Goal: Task Accomplishment & Management: Manage account settings

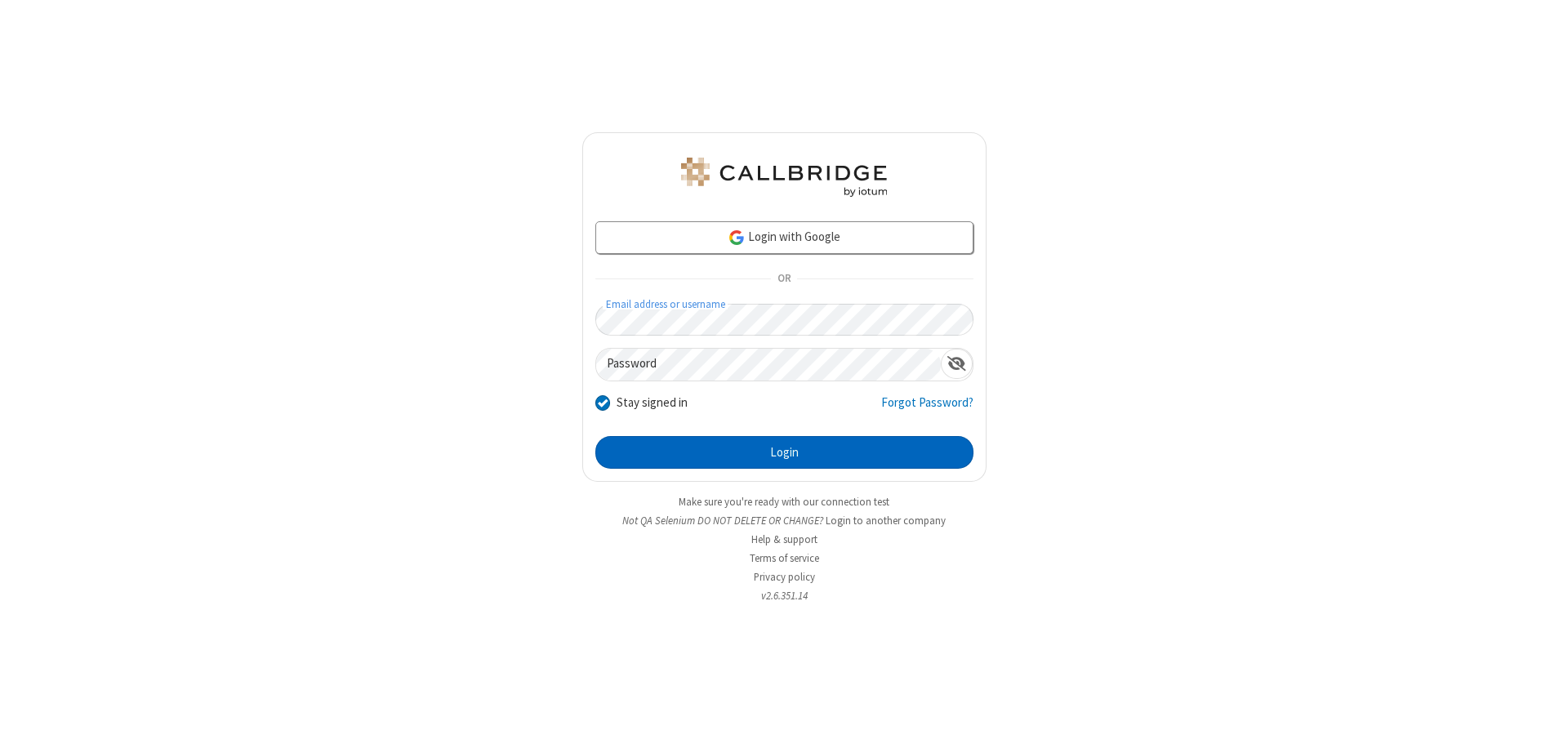
click at [784, 453] on button "Login" at bounding box center [785, 452] width 379 height 33
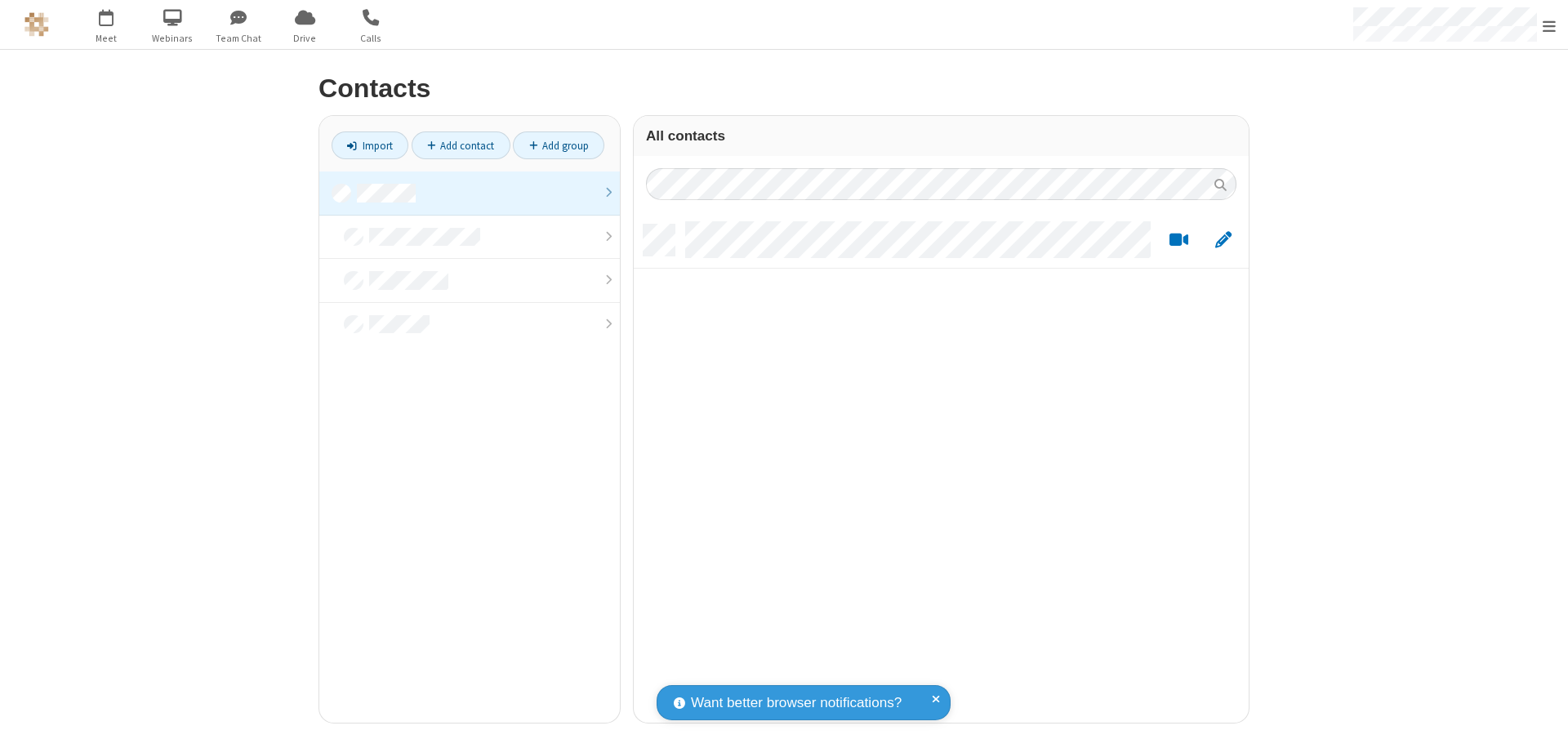
click at [470, 192] on link at bounding box center [469, 193] width 300 height 44
click at [461, 146] on link "Add contact" at bounding box center [461, 146] width 99 height 28
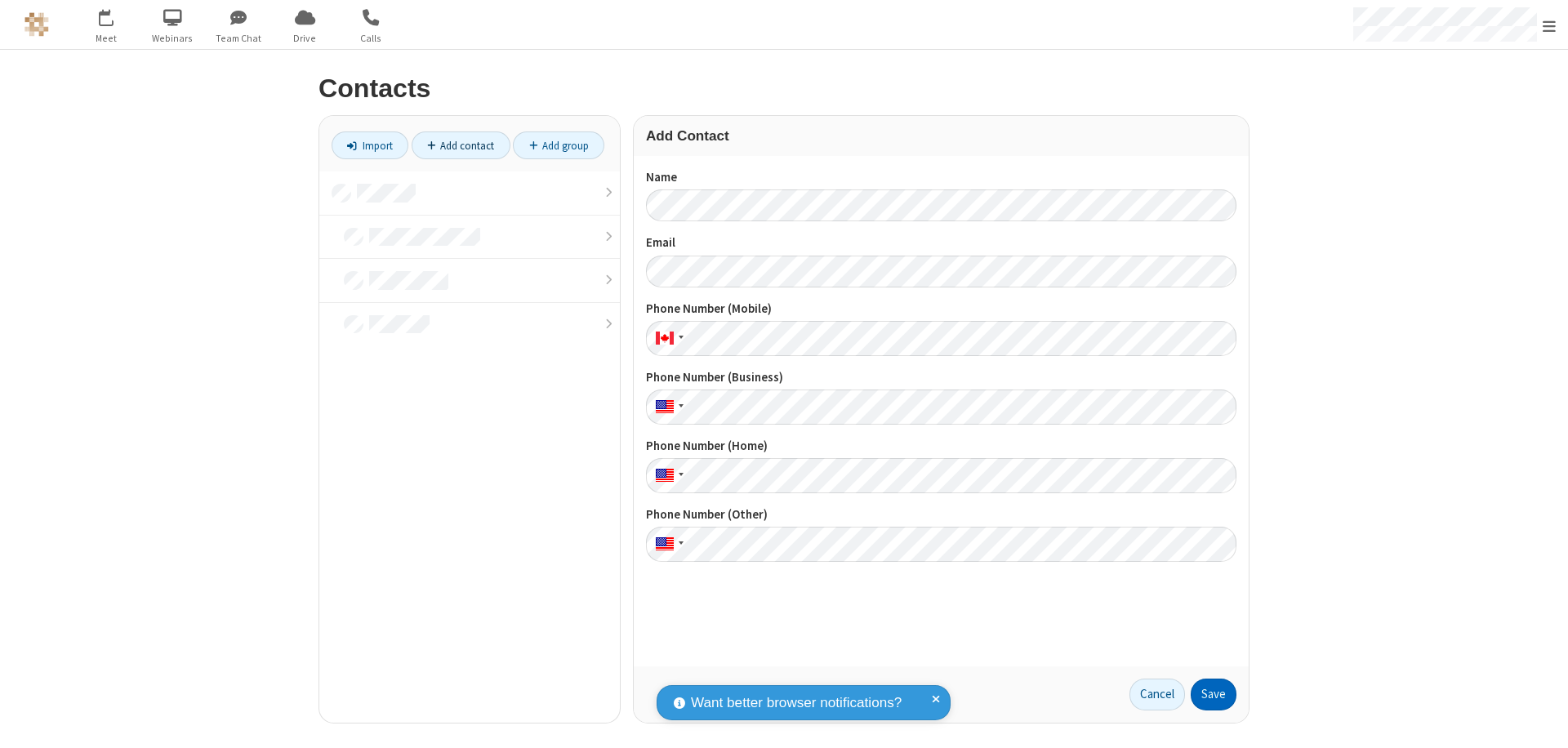
click at [1214, 694] on button "Save" at bounding box center [1213, 695] width 46 height 33
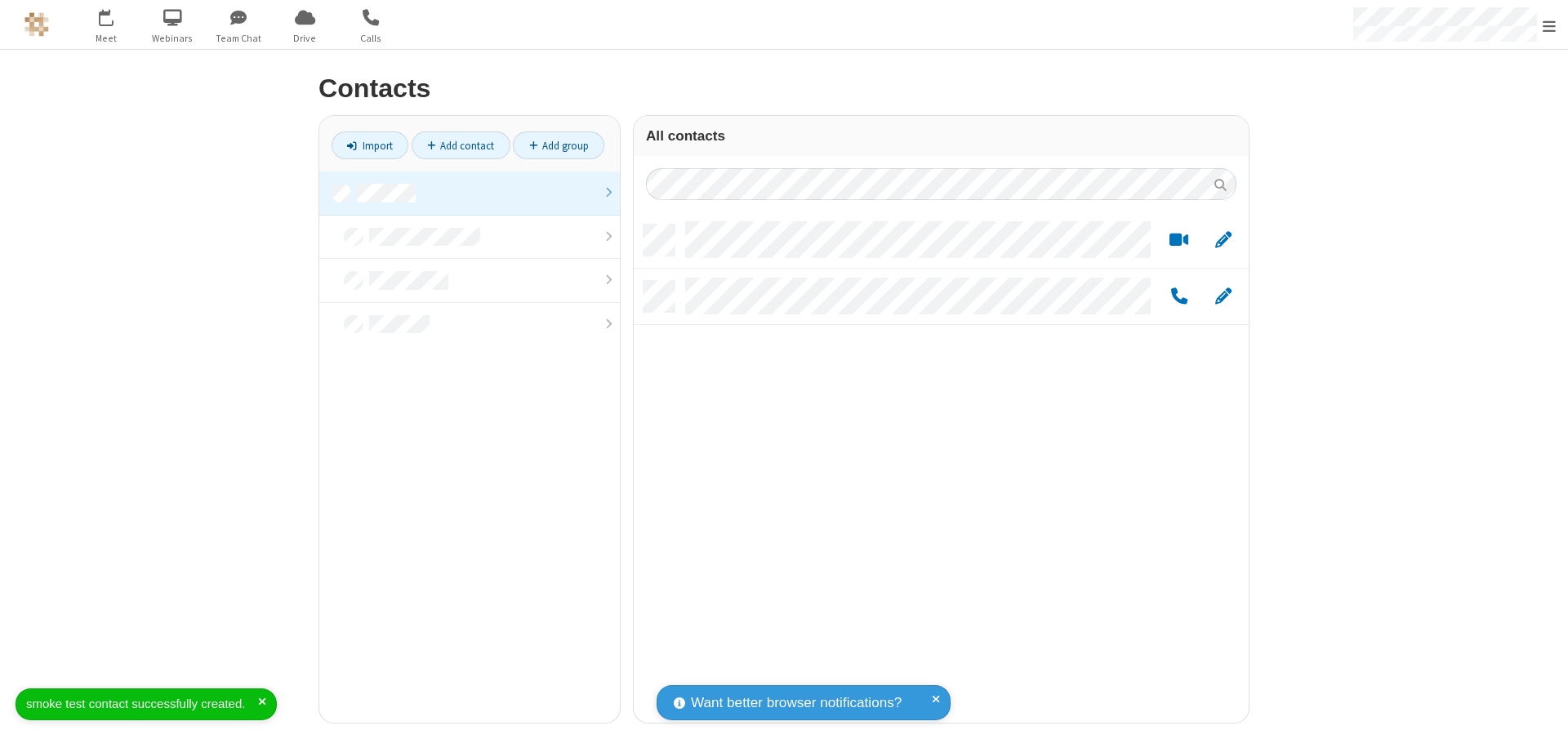
scroll to position [498, 603]
click at [461, 146] on link "Add contact" at bounding box center [461, 146] width 99 height 28
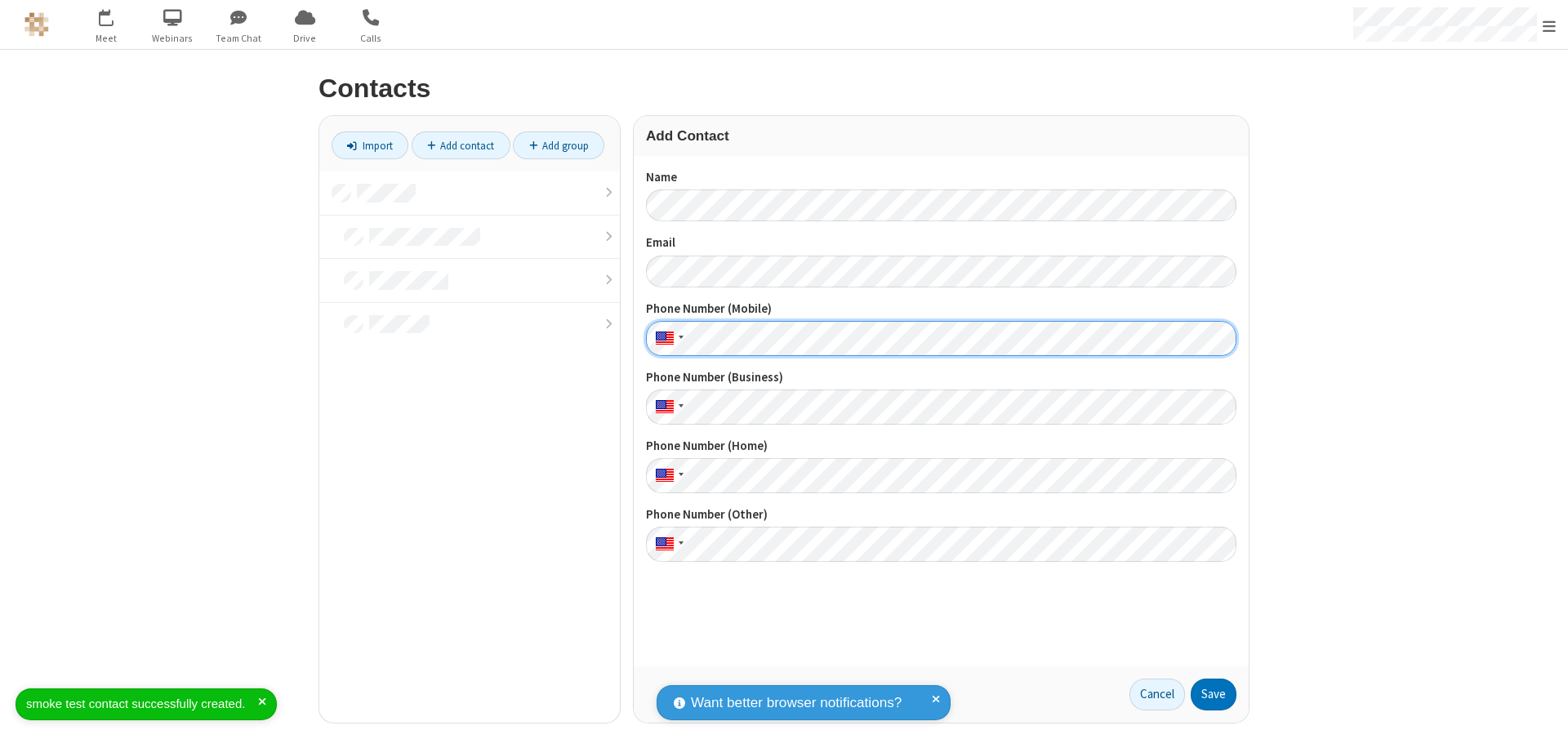
click at [1214, 694] on button "Save" at bounding box center [1213, 695] width 46 height 33
